Goal: Task Accomplishment & Management: Manage account settings

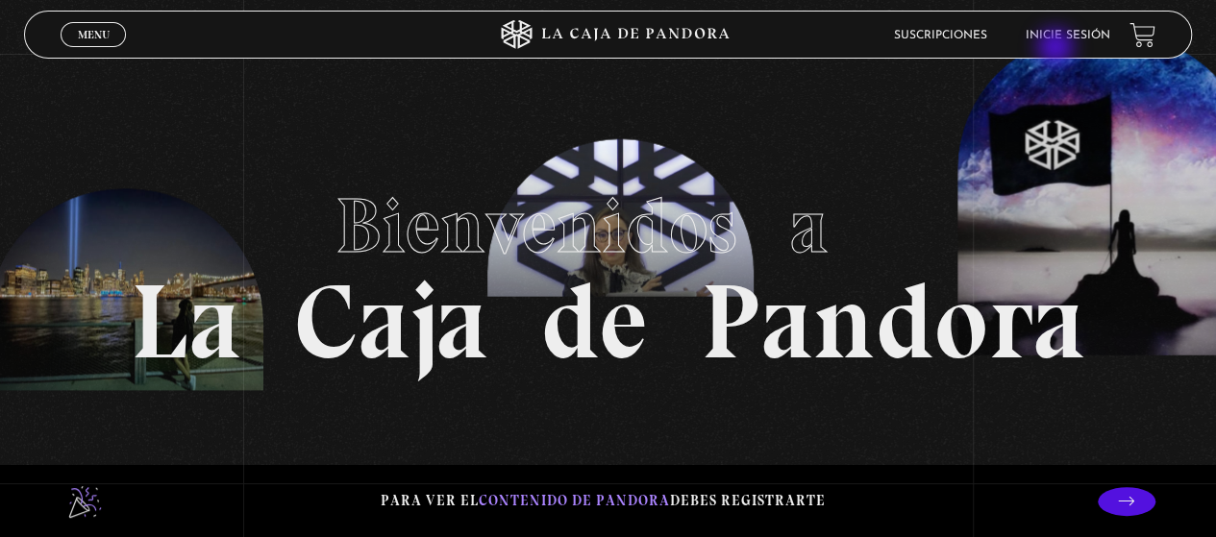
click at [1057, 49] on li "Inicie sesión" at bounding box center [1068, 35] width 85 height 30
click at [1069, 39] on link "Inicie sesión" at bounding box center [1068, 36] width 85 height 12
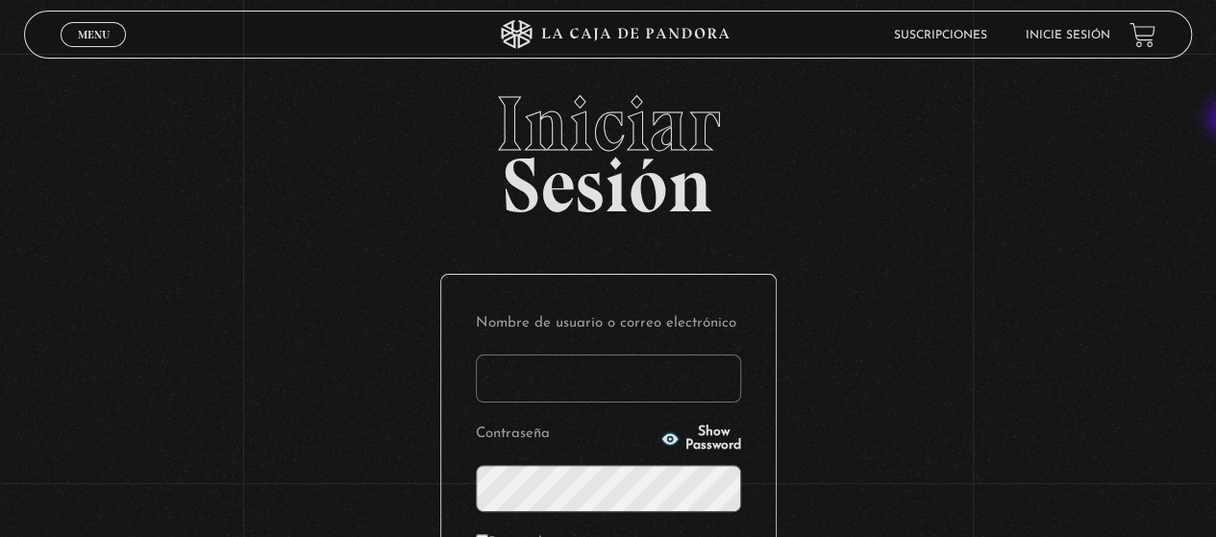
type input "[EMAIL_ADDRESS][DOMAIN_NAME]"
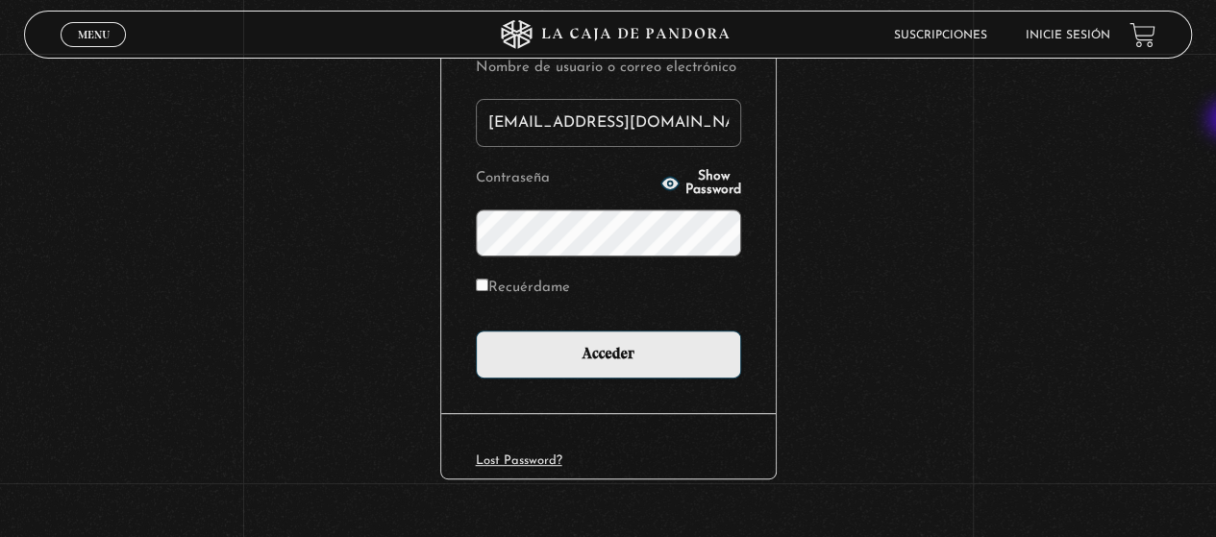
scroll to position [290, 0]
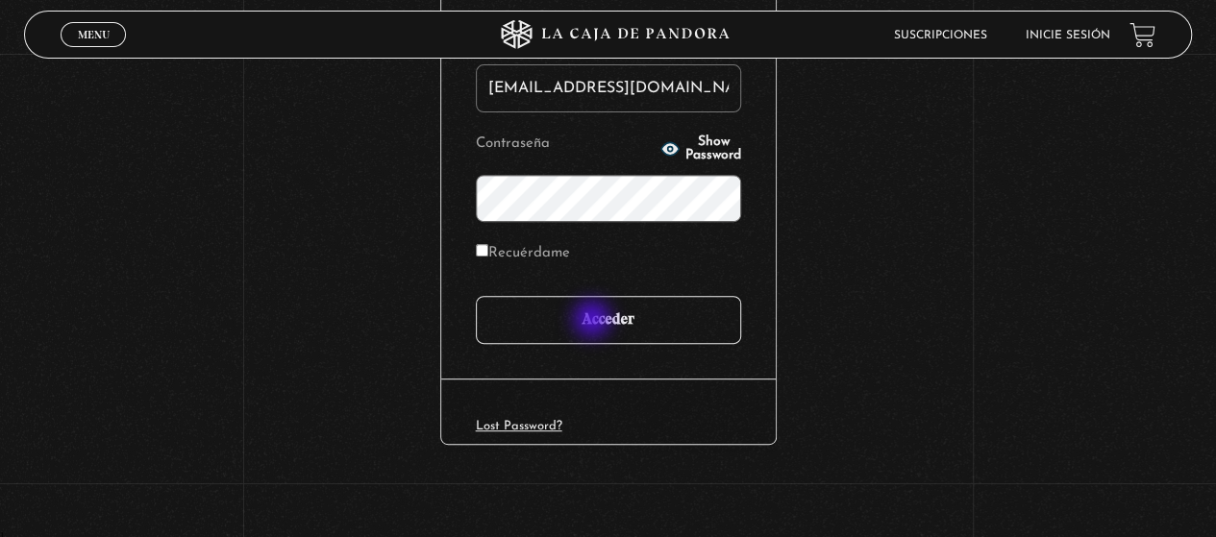
click at [594, 321] on input "Acceder" at bounding box center [608, 320] width 265 height 48
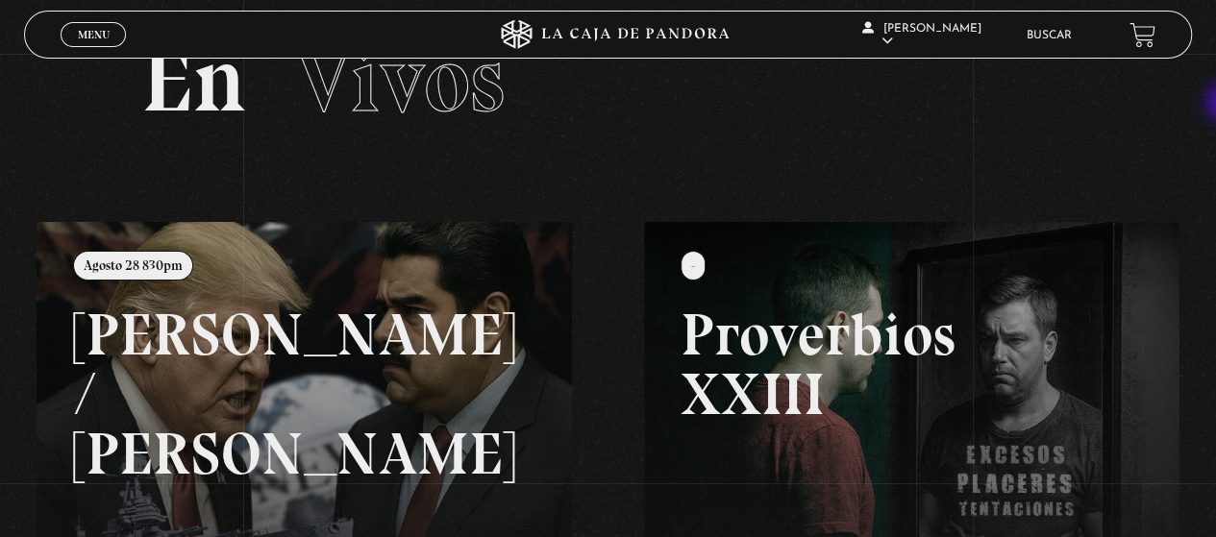
scroll to position [86, 0]
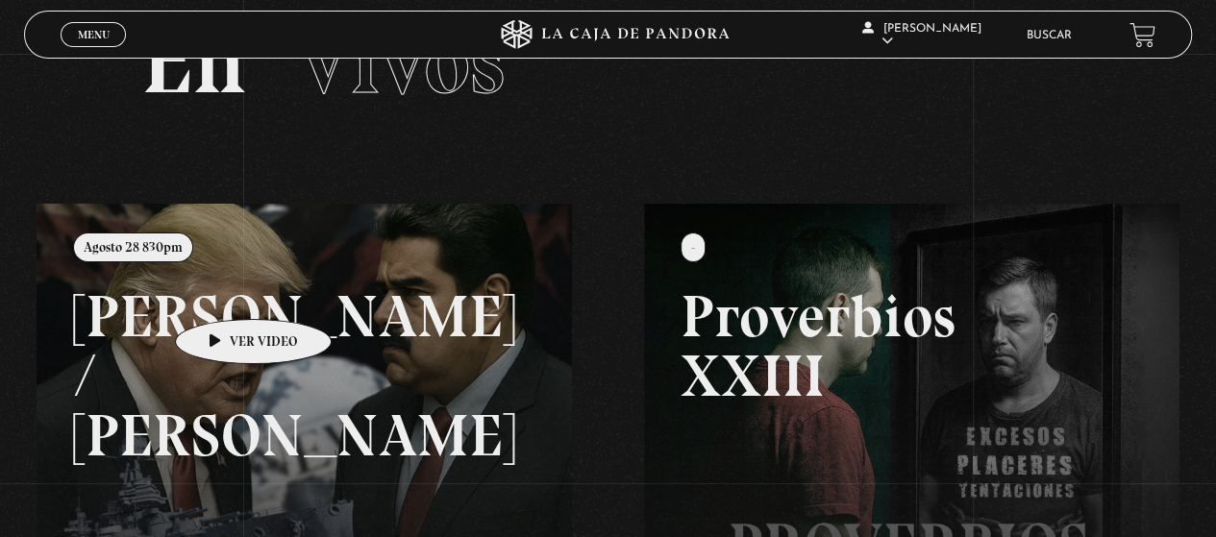
click at [223, 290] on link at bounding box center [645, 472] width 1216 height 537
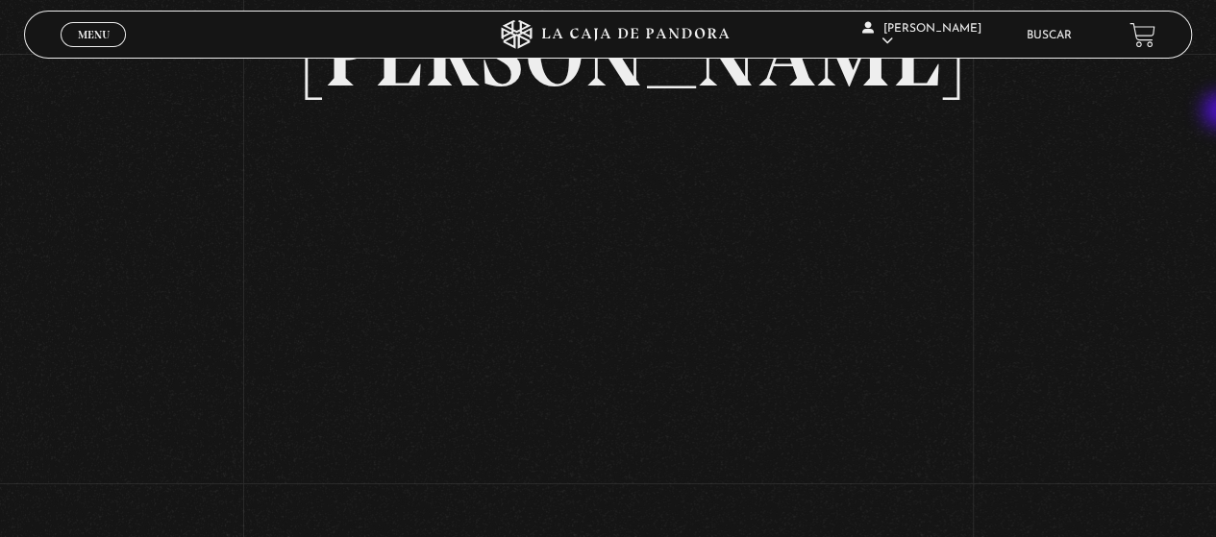
scroll to position [317, 0]
